Goal: Transaction & Acquisition: Book appointment/travel/reservation

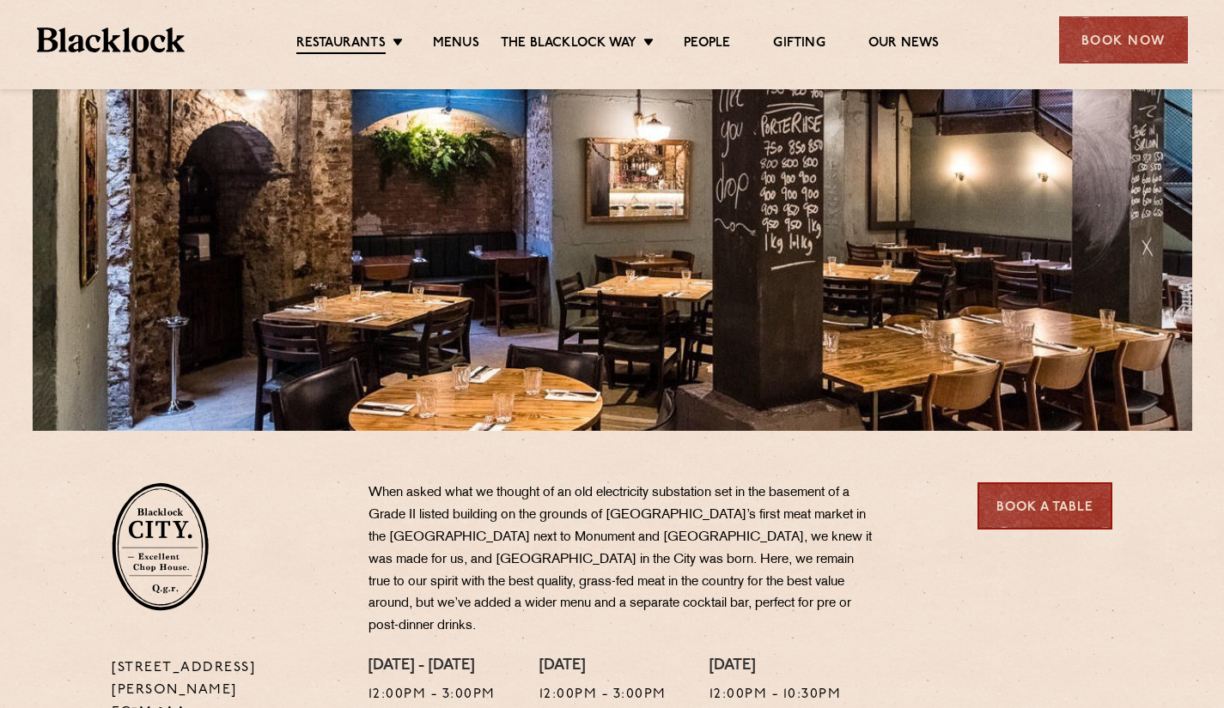
scroll to position [1, 0]
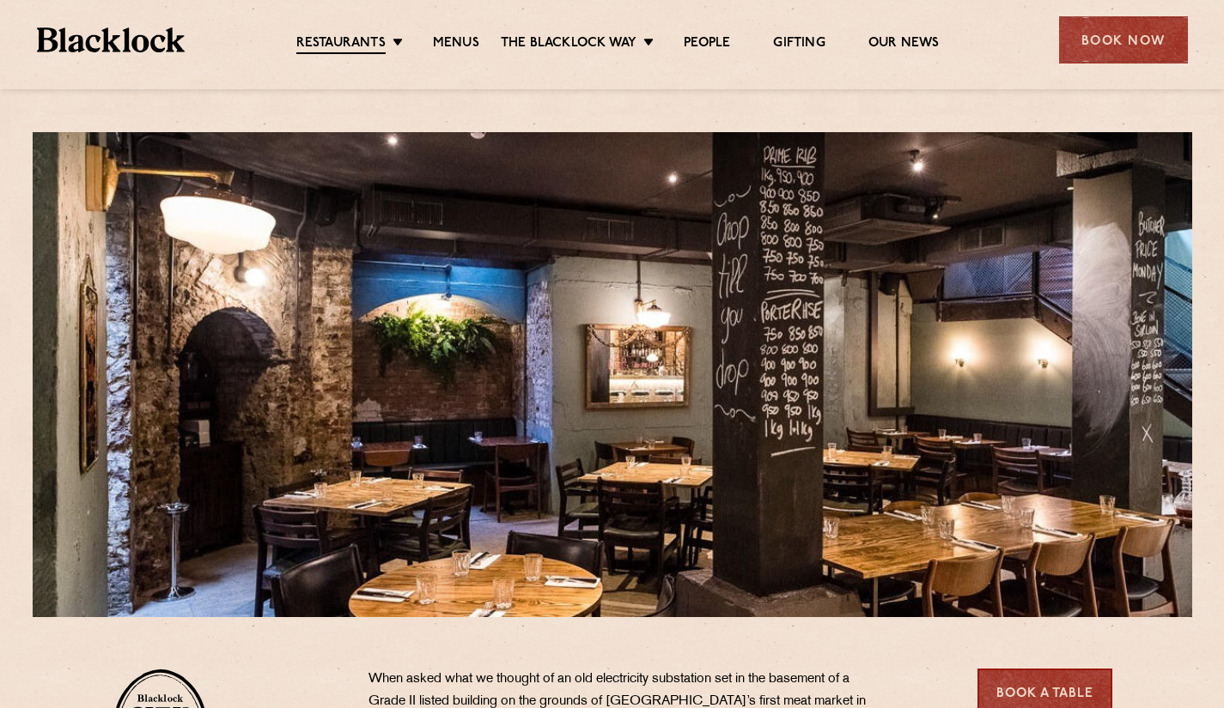
click at [464, 44] on link "Menus" at bounding box center [456, 43] width 46 height 17
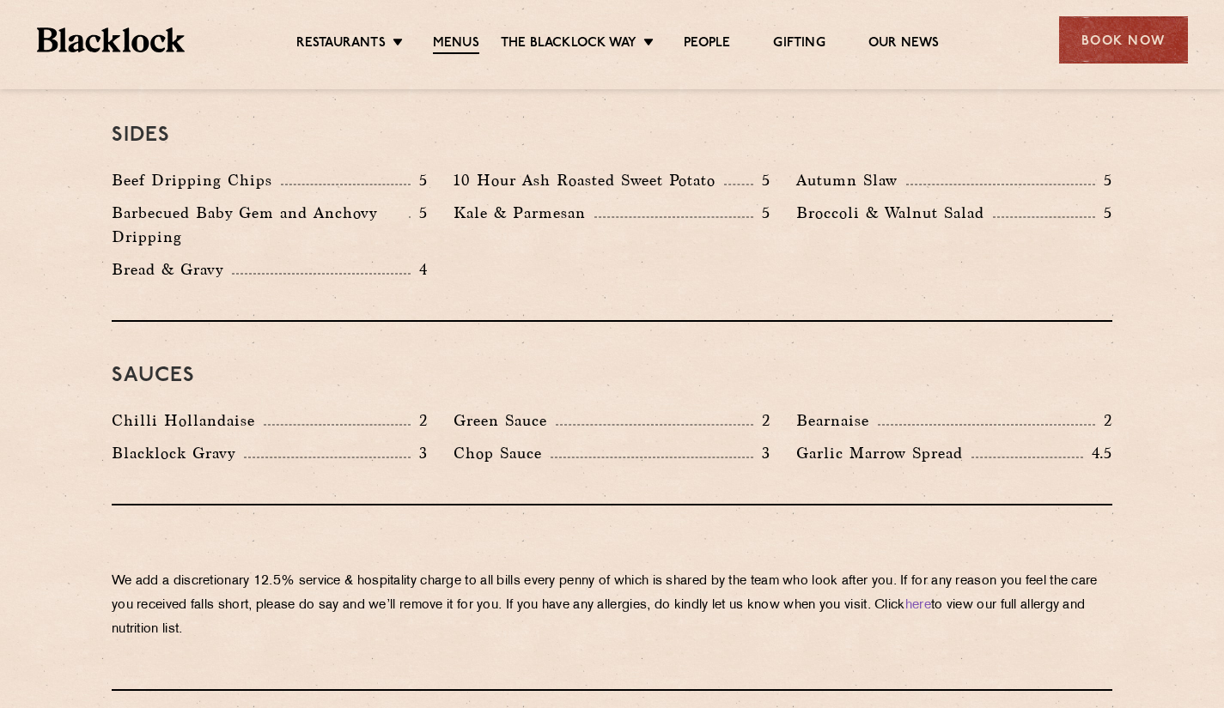
scroll to position [2386, 0]
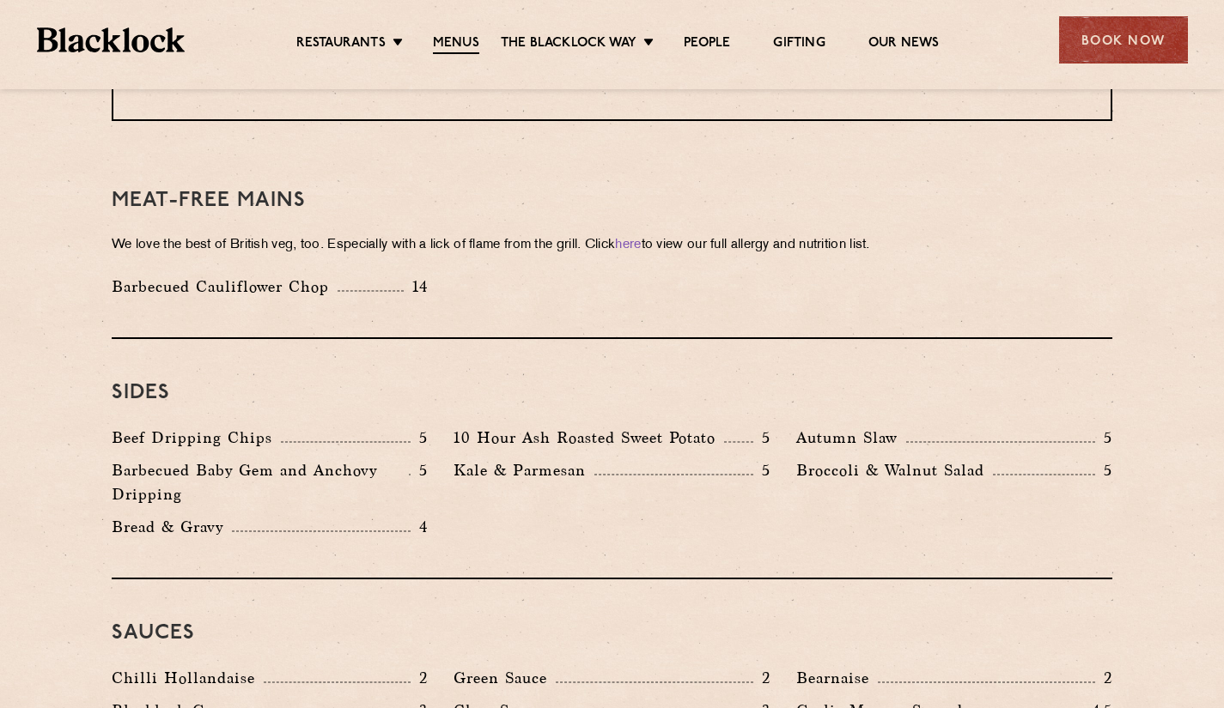
click at [1107, 42] on div "Book Now" at bounding box center [1123, 39] width 129 height 47
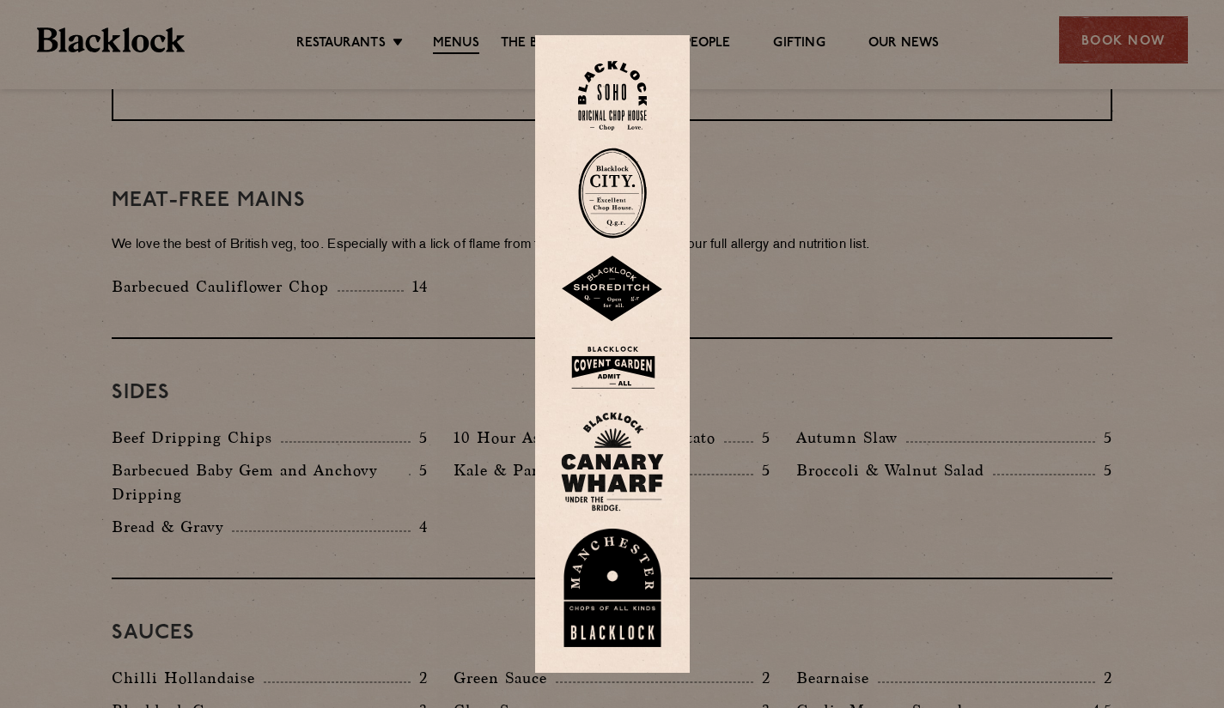
click at [626, 198] on img at bounding box center [612, 193] width 69 height 91
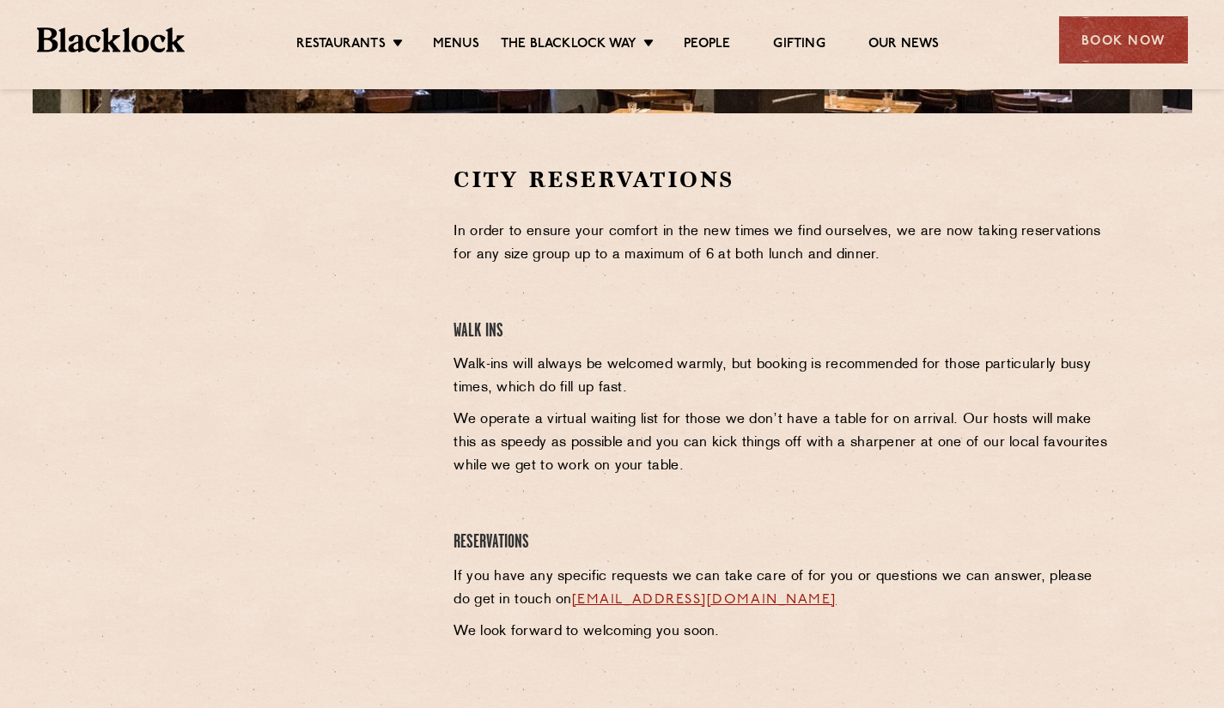
scroll to position [515, 0]
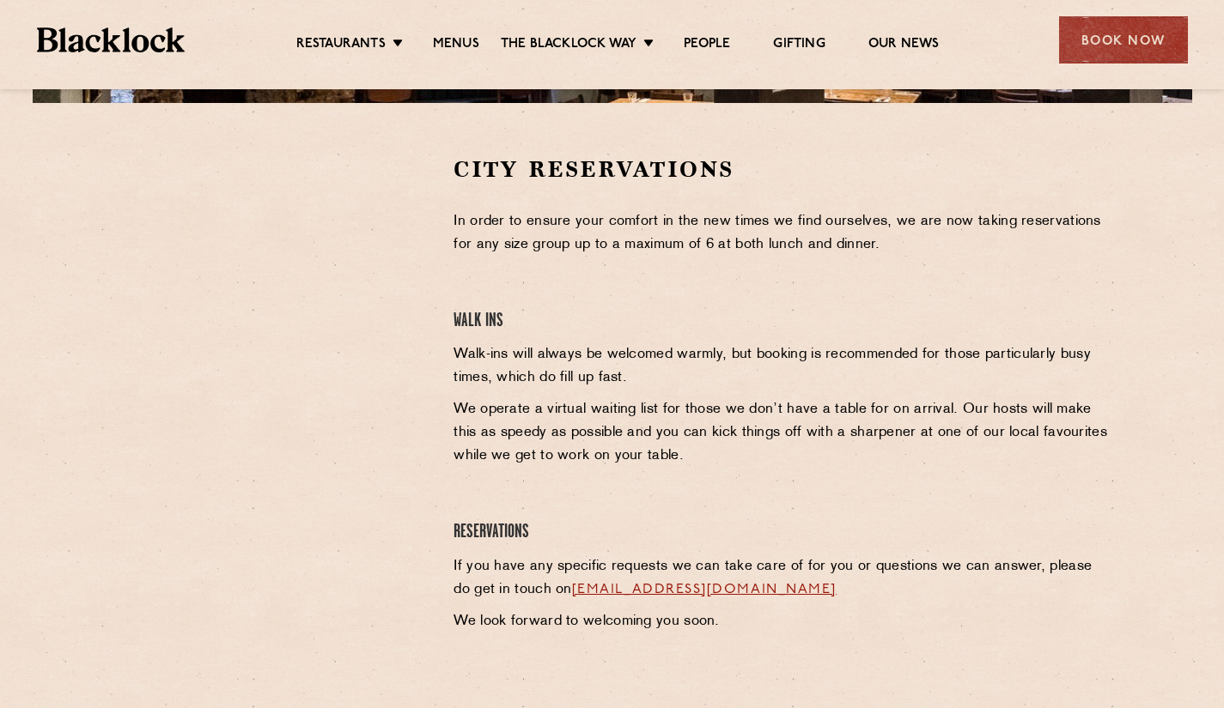
click at [267, 483] on div at bounding box center [270, 415] width 342 height 520
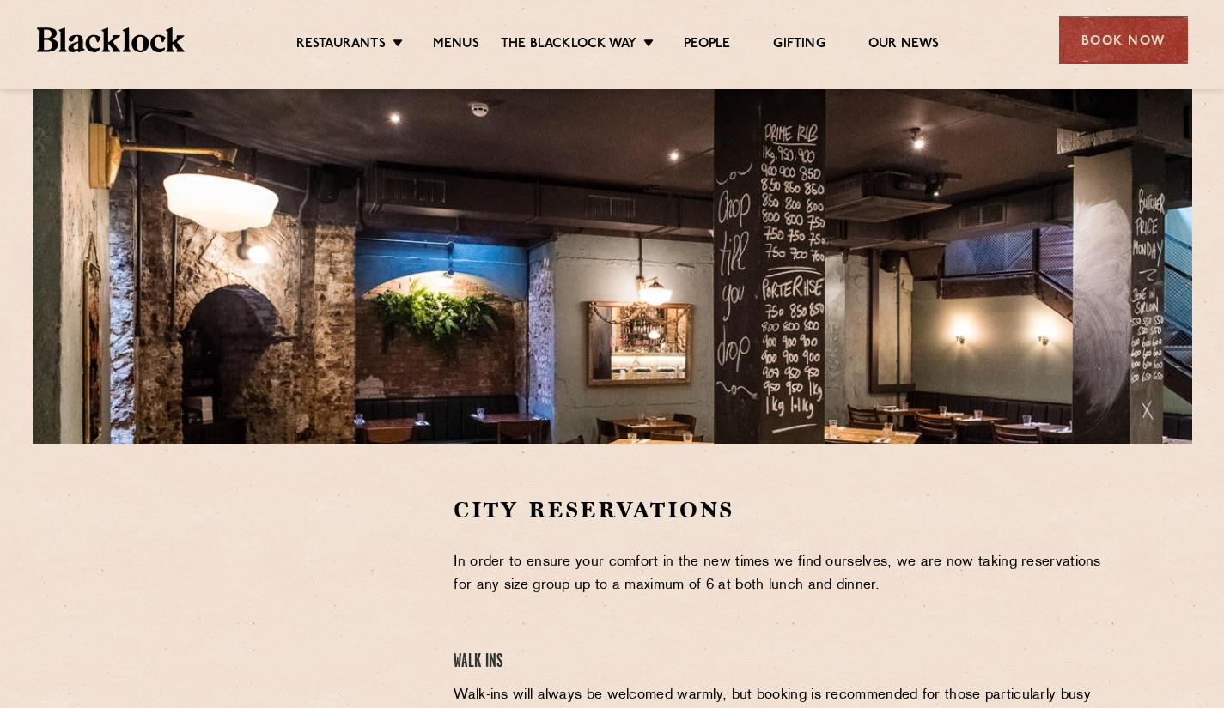
scroll to position [0, 0]
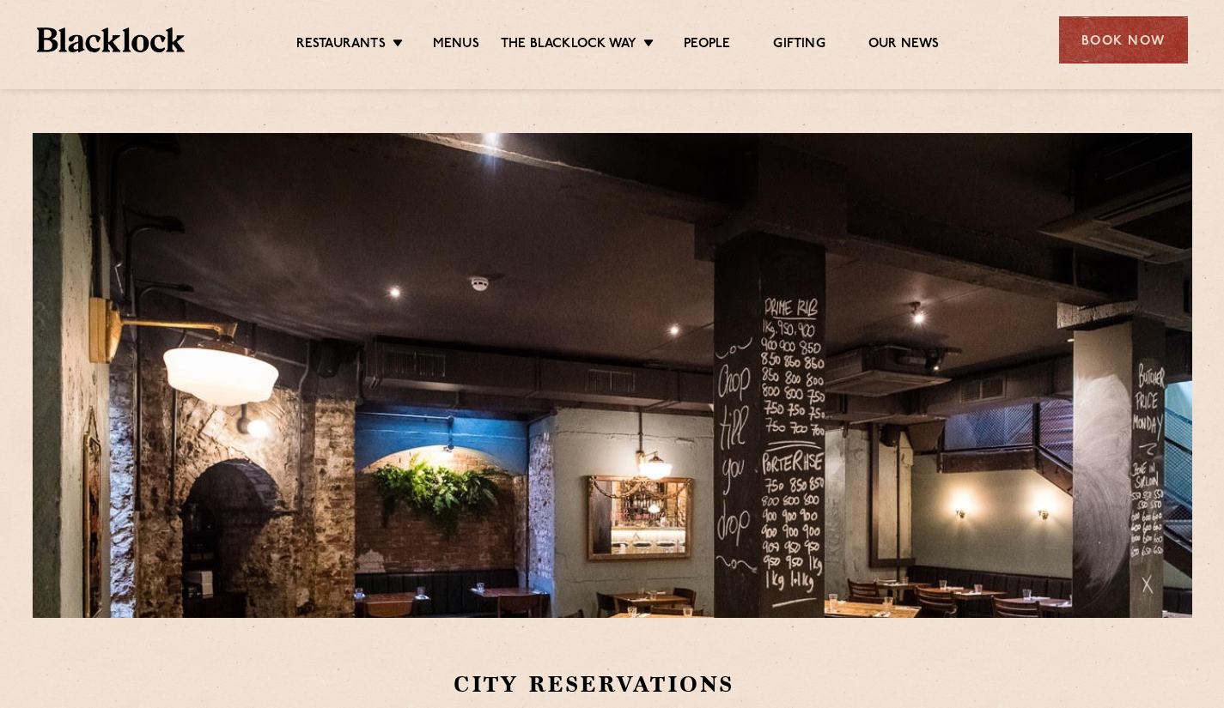
click at [465, 38] on link "Menus" at bounding box center [456, 44] width 46 height 17
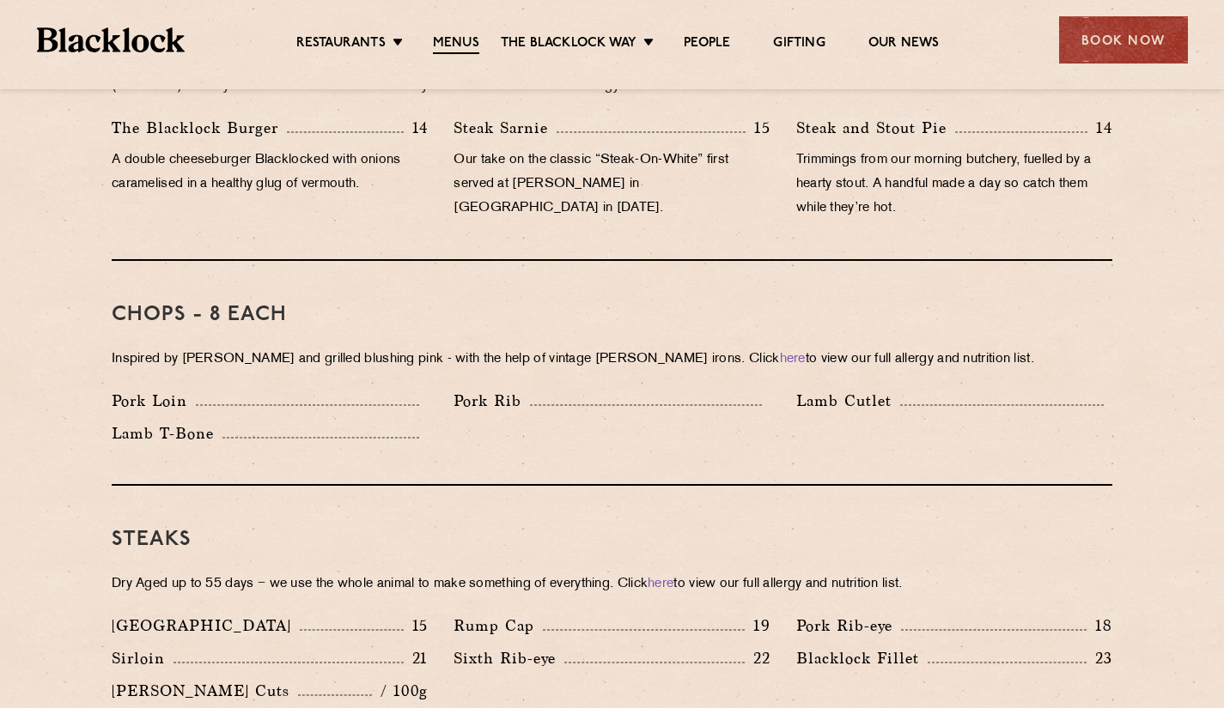
scroll to position [1460, 0]
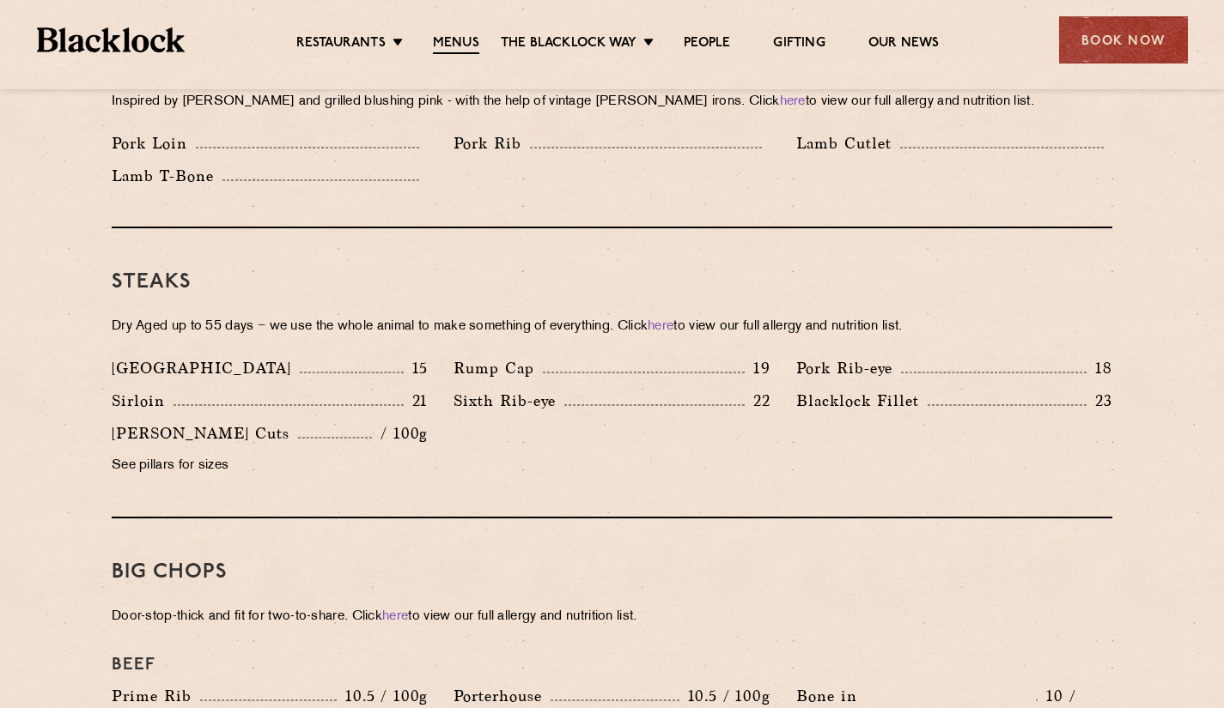
click at [673, 320] on link "here" at bounding box center [660, 326] width 26 height 13
